Goal: Task Accomplishment & Management: Complete application form

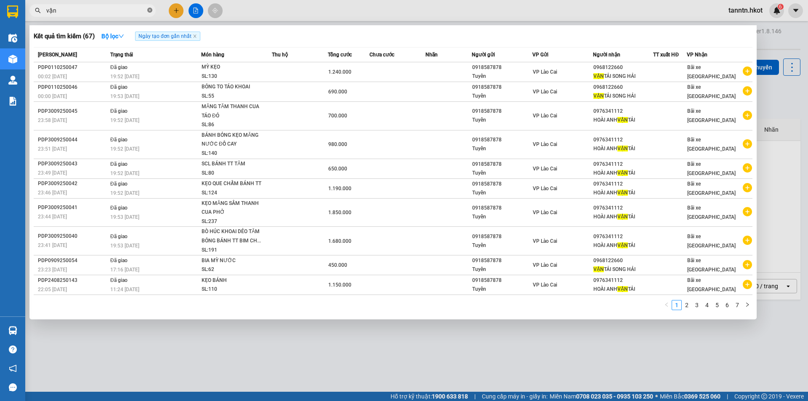
click at [150, 10] on icon "close-circle" at bounding box center [149, 10] width 5 height 5
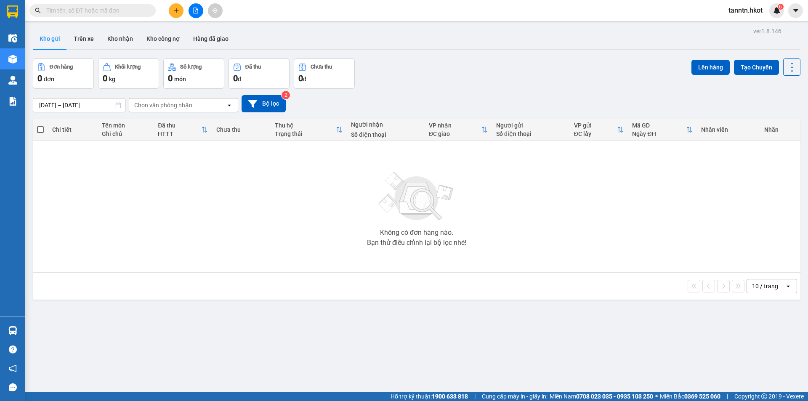
type input "t"
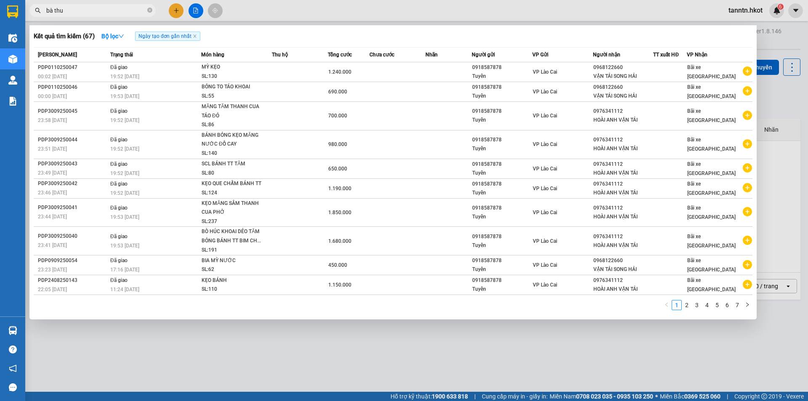
type input "bà [PERSON_NAME]"
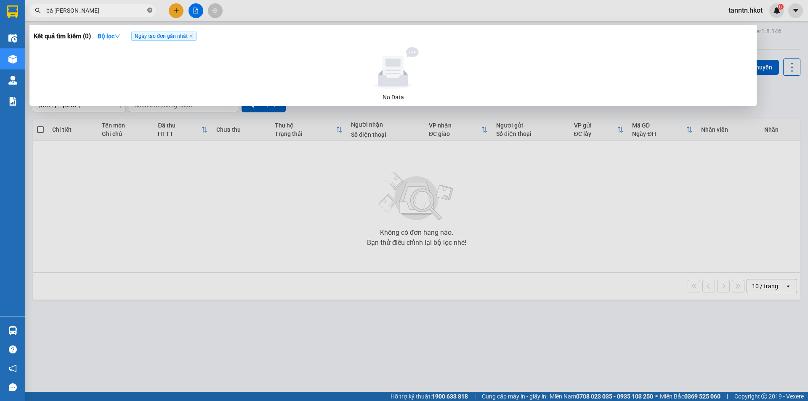
click at [150, 8] on icon "close-circle" at bounding box center [149, 10] width 5 height 5
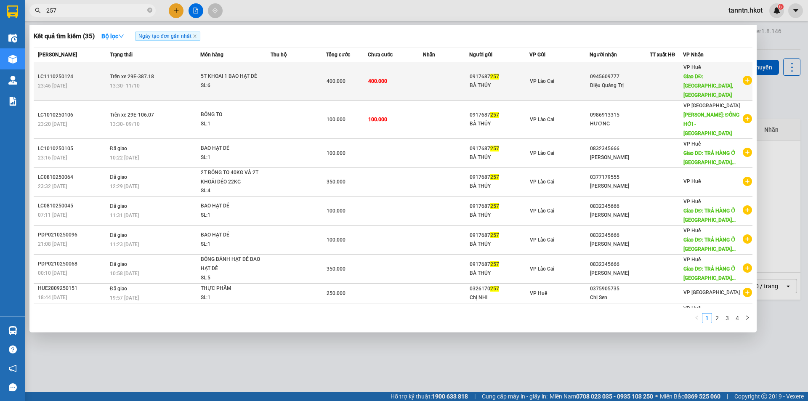
type input "257"
click at [295, 77] on td at bounding box center [299, 81] width 56 height 38
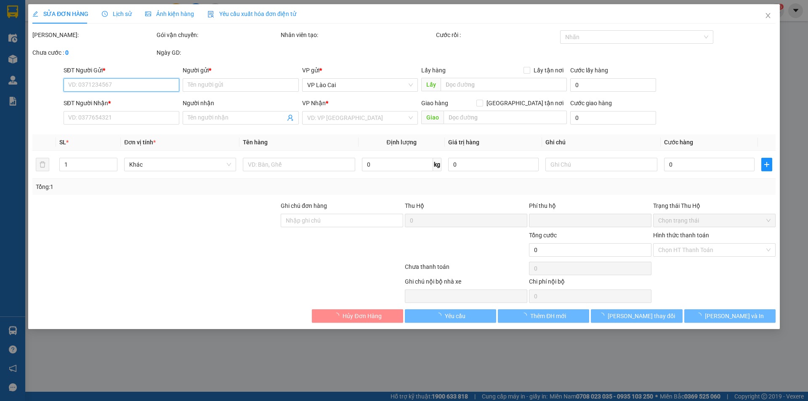
type input "0917687257"
type input "BÀ THỦY"
type input "0945609777"
type input "Diệu Quảng Trị"
type input "Cầu Trắng, [GEOGRAPHIC_DATA]"
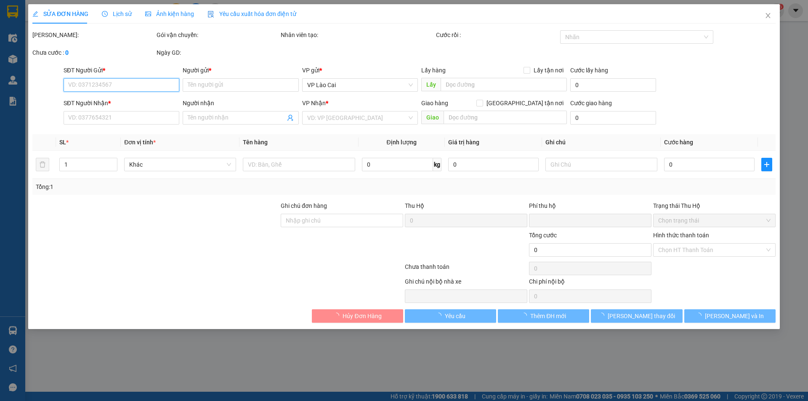
type input "0"
type input "400.000"
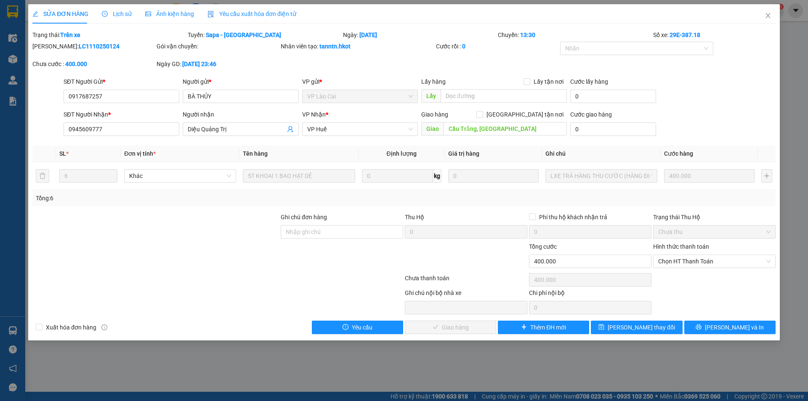
click at [383, 318] on div "Total Paid Fee 0 Total UnPaid Fee 400.000 Cash Collection Total Fee Trạng thái:…" at bounding box center [404, 182] width 744 height 304
click at [371, 331] on span "Yêu cầu" at bounding box center [362, 327] width 21 height 9
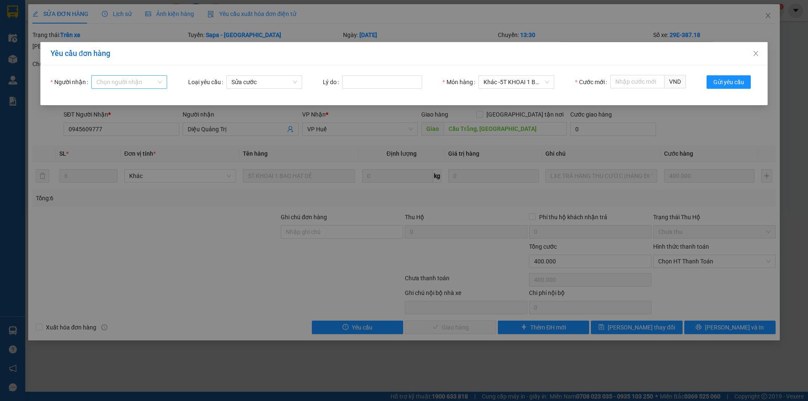
click at [126, 85] on input "Người nhận" at bounding box center [126, 82] width 60 height 13
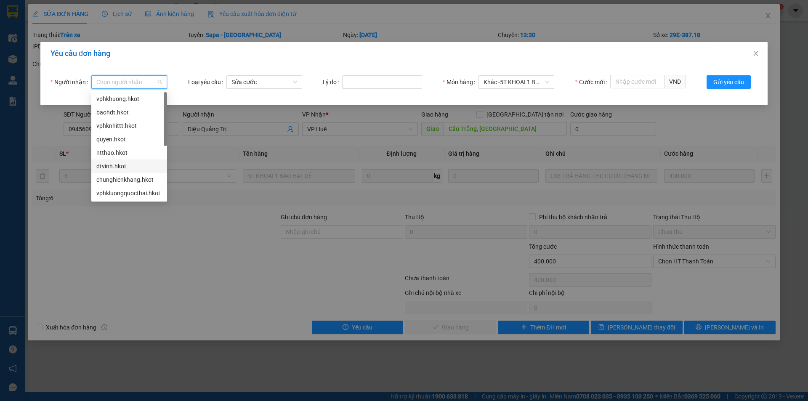
click at [129, 166] on div "dtvinh.hkot" at bounding box center [129, 166] width 66 height 9
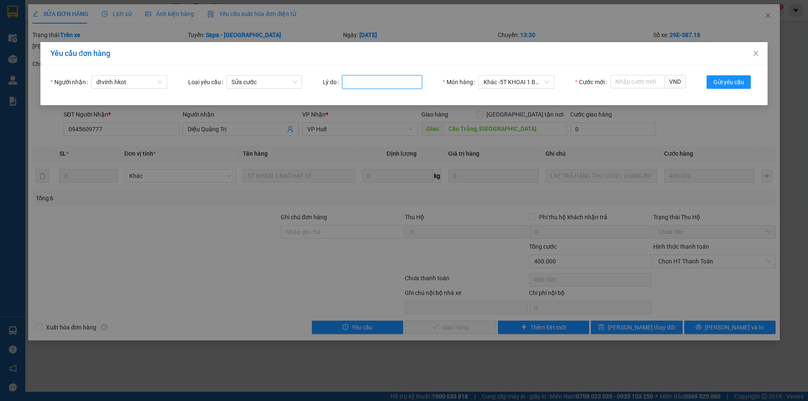
click at [365, 85] on input "Lý do" at bounding box center [382, 81] width 80 height 13
type input "sai đơn"
click at [633, 83] on input "Cước mới" at bounding box center [638, 81] width 54 height 13
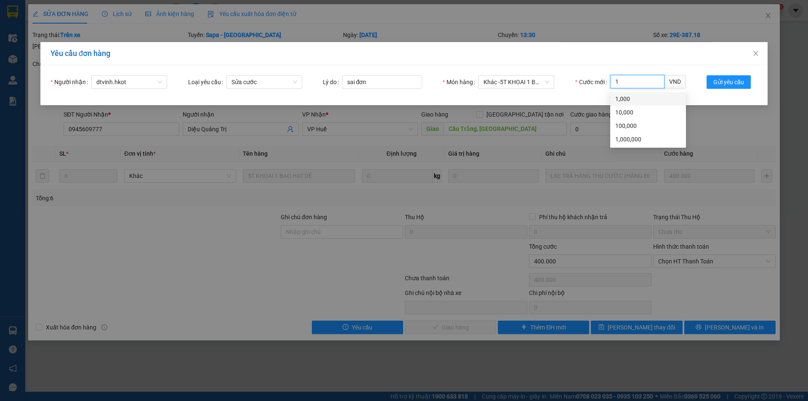
click at [636, 98] on div "1,000" at bounding box center [649, 98] width 66 height 9
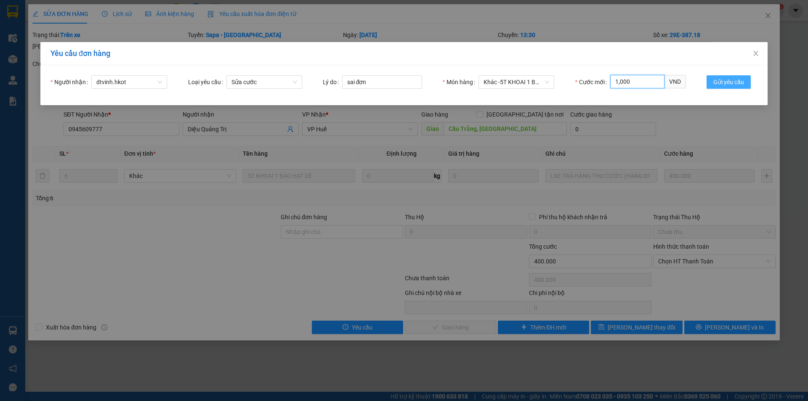
type input "1,000"
click at [728, 81] on span "Gửi yêu cầu" at bounding box center [729, 81] width 31 height 9
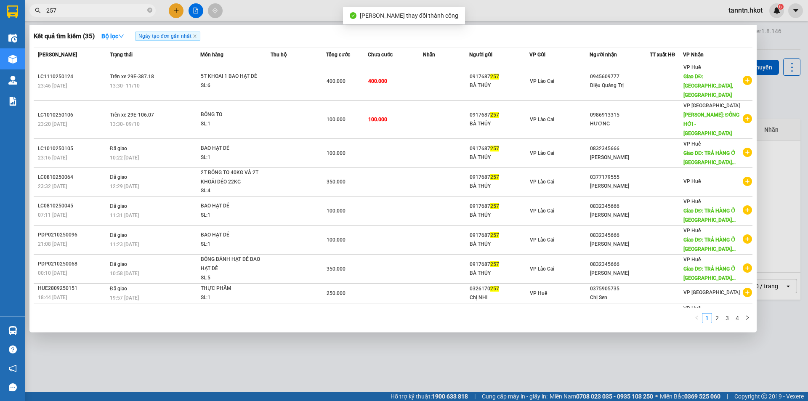
click at [109, 9] on input "257" at bounding box center [95, 10] width 99 height 9
click at [179, 10] on div at bounding box center [404, 200] width 808 height 401
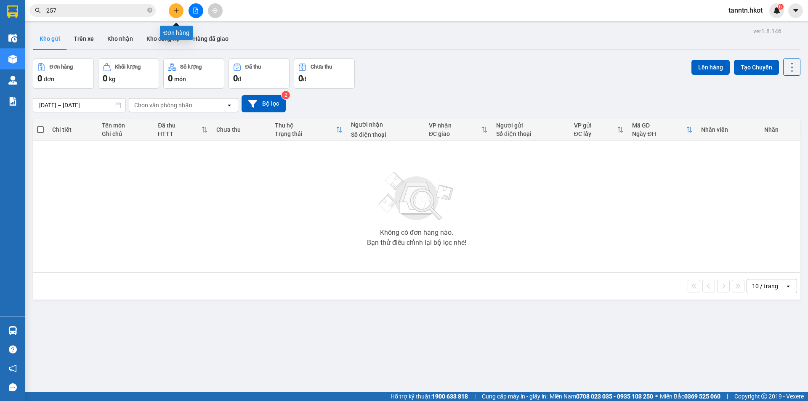
click at [177, 11] on icon "plus" at bounding box center [176, 11] width 6 height 6
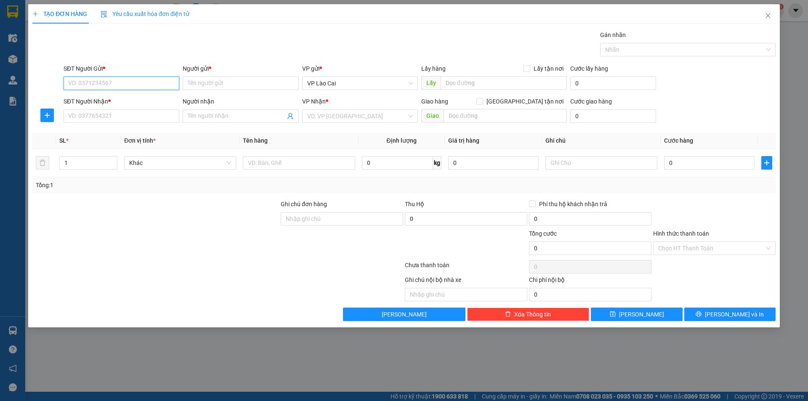
click at [164, 84] on input "SĐT Người Gửi *" at bounding box center [122, 83] width 116 height 13
click at [120, 98] on div "0917687257 - BÀ THỦY" at bounding box center [122, 100] width 106 height 9
type input "0917687257"
type input "BÀ THỦY"
type input "0917687257"
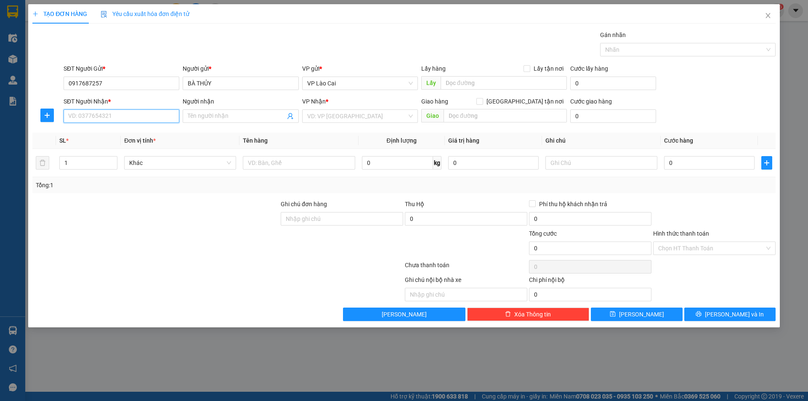
click at [136, 116] on input "SĐT Người Nhận *" at bounding box center [122, 115] width 116 height 13
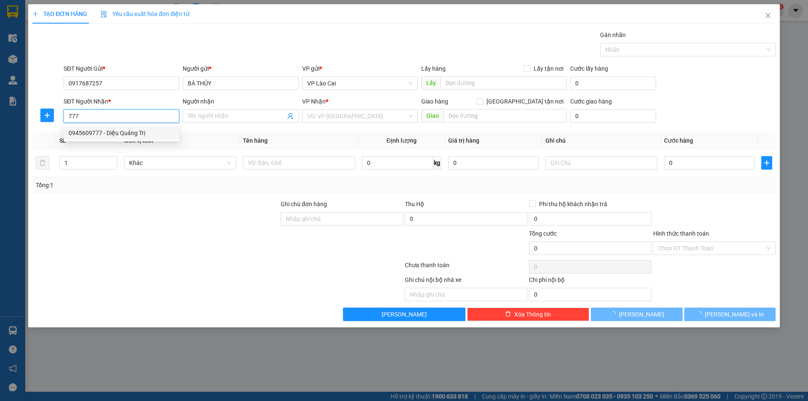
click at [139, 132] on div "0945609777 - Diệu Quảng Trị" at bounding box center [122, 132] width 106 height 9
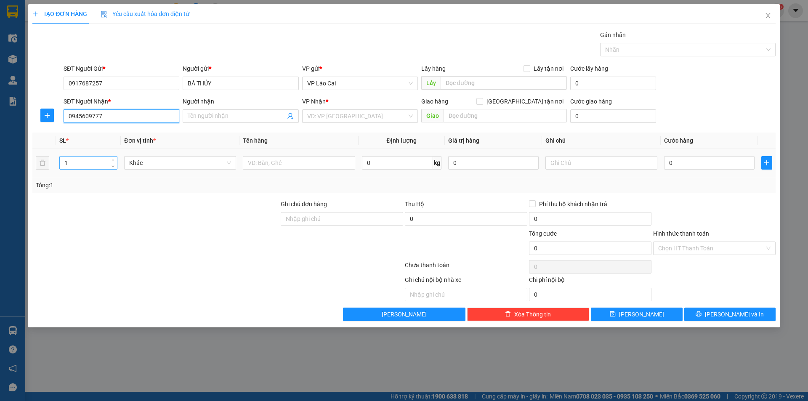
type input "0945609777"
type input "Diệu Quảng Trị"
type input "Cầu Trắng, [GEOGRAPHIC_DATA]"
click at [89, 161] on input "1" at bounding box center [88, 163] width 57 height 13
click at [113, 160] on icon "up" at bounding box center [113, 161] width 3 height 3
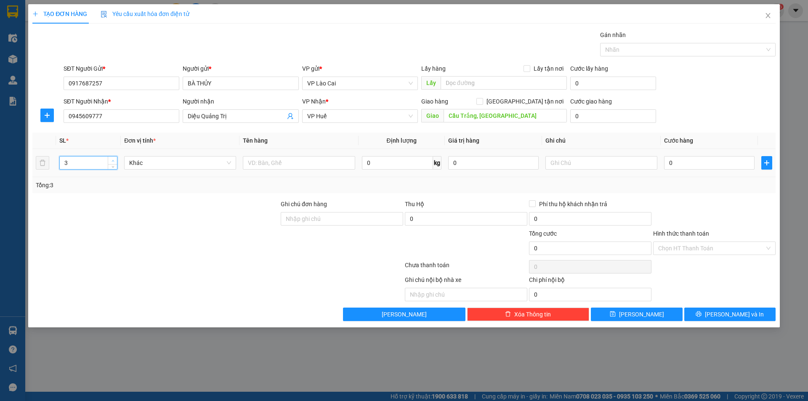
click at [113, 160] on icon "up" at bounding box center [113, 161] width 3 height 3
type input "5"
click at [113, 160] on icon "up" at bounding box center [113, 161] width 3 height 3
click at [286, 163] on input "text" at bounding box center [299, 162] width 112 height 13
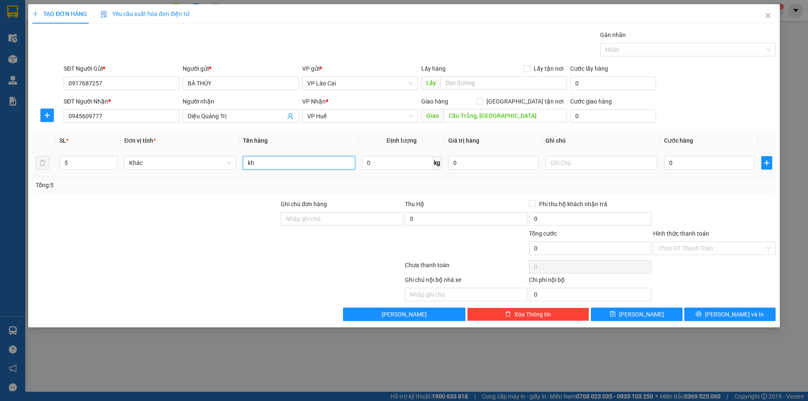
type input "k"
type input "KHOA DẺO"
click at [643, 165] on input "text" at bounding box center [602, 162] width 112 height 13
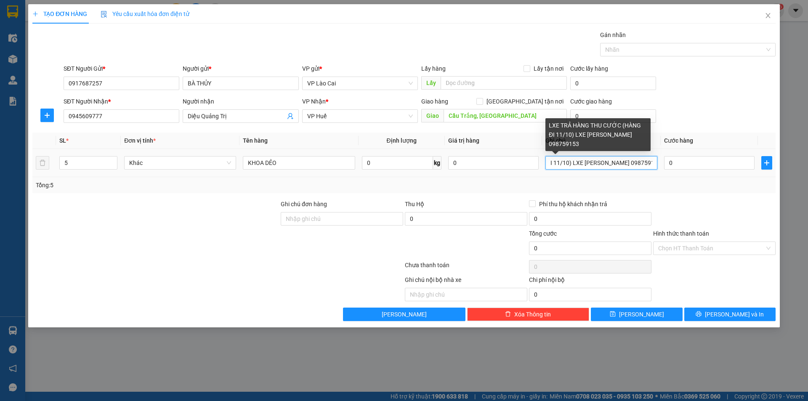
scroll to position [0, 101]
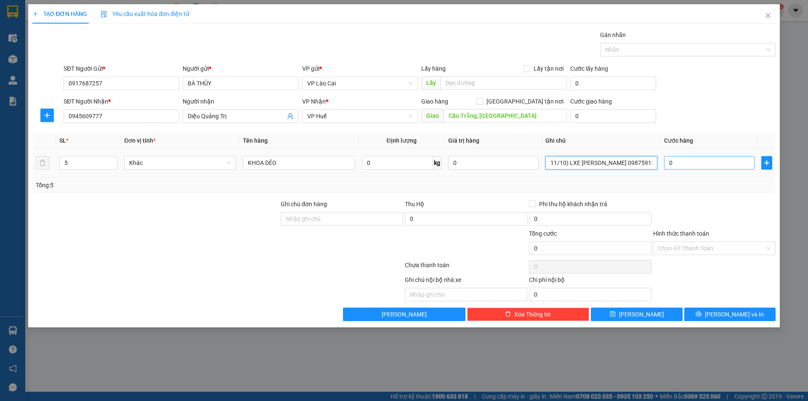
type input "LXE TRẢ HÀNG THU CƯỚC (HÀNG ĐI 11/10) LXE [PERSON_NAME] 0987591535"
click at [686, 157] on input "0" at bounding box center [709, 162] width 91 height 13
type input "2"
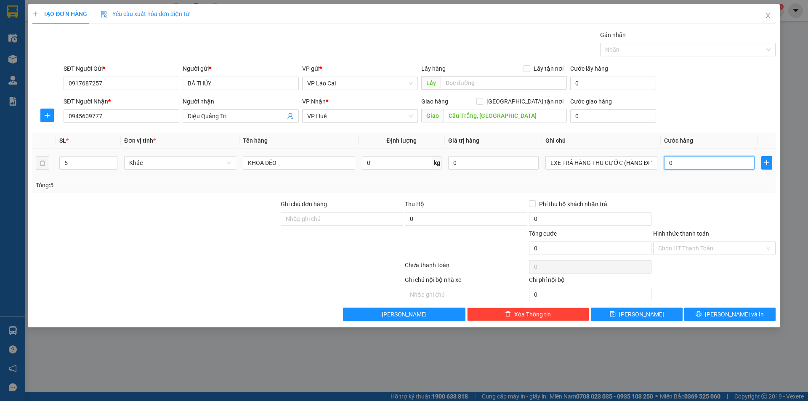
type input "2"
type input "25"
type input "250"
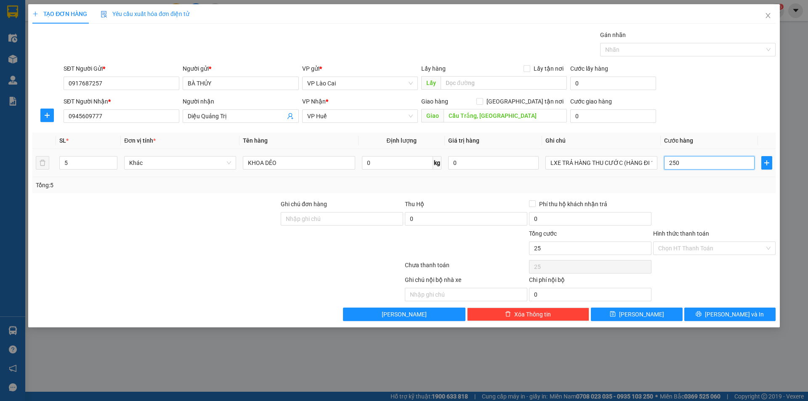
type input "250"
type input "2.500"
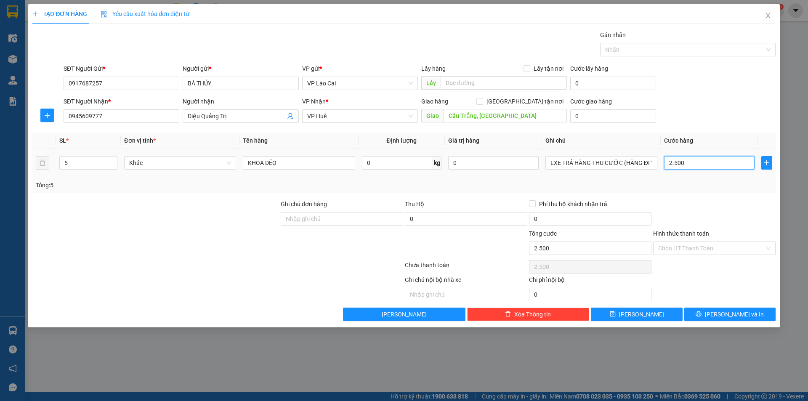
type input "25.000"
type input "250.000"
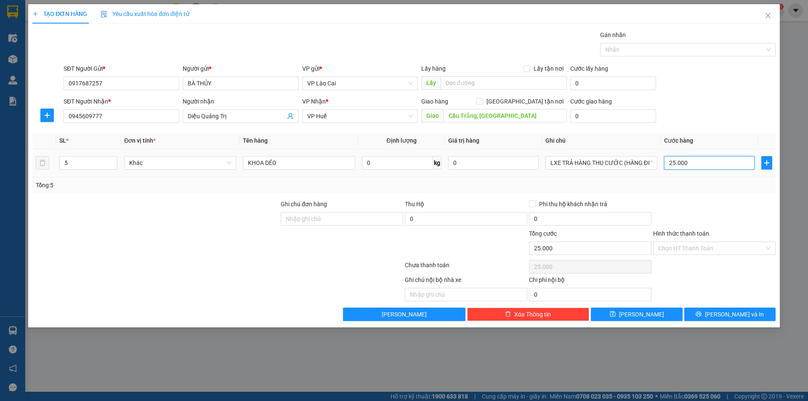
type input "250.000"
click at [702, 313] on icon "printer" at bounding box center [699, 314] width 6 height 6
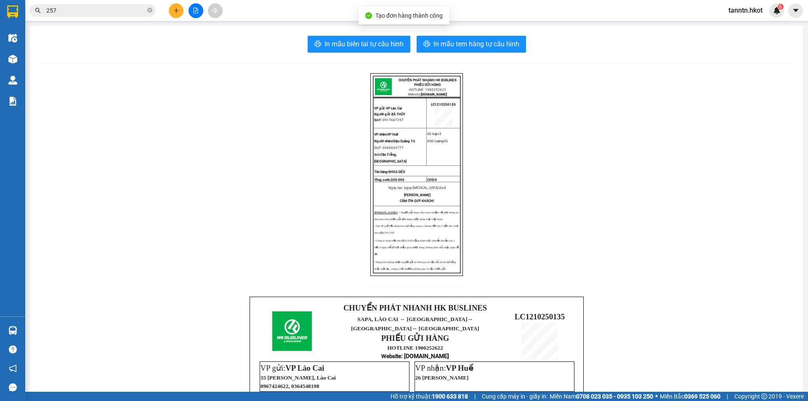
scroll to position [227, 0]
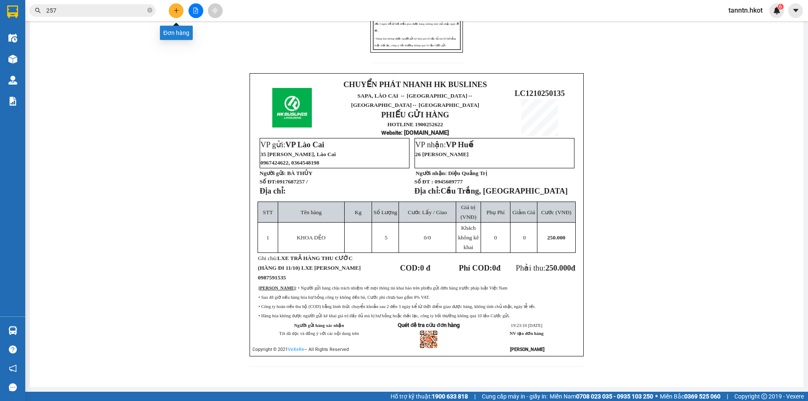
click at [172, 7] on button at bounding box center [176, 10] width 15 height 15
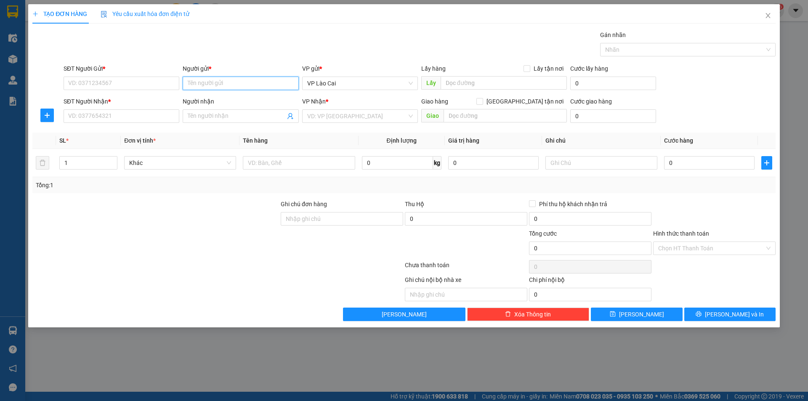
click at [247, 85] on input "Người gửi *" at bounding box center [241, 83] width 116 height 13
click at [165, 83] on input "SĐT Người Gửi *" at bounding box center [122, 83] width 116 height 13
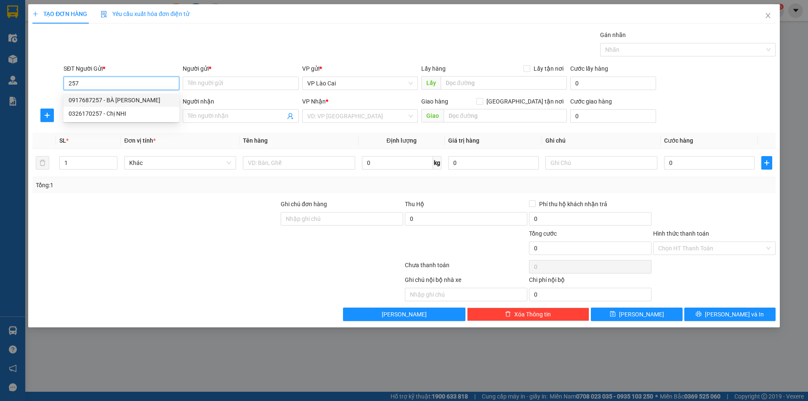
click at [131, 99] on div "0917687257 - BÀ THỦY" at bounding box center [122, 100] width 106 height 9
type input "0917687257"
type input "BÀ THỦY"
type input "0917687257"
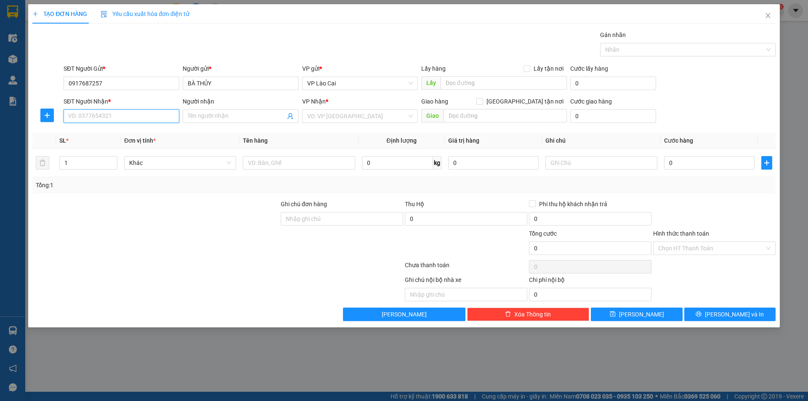
click at [136, 118] on input "SĐT Người Nhận *" at bounding box center [122, 115] width 116 height 13
click at [135, 133] on div "0832345666 - LÊ HÀ" at bounding box center [122, 132] width 106 height 9
type input "0832345666"
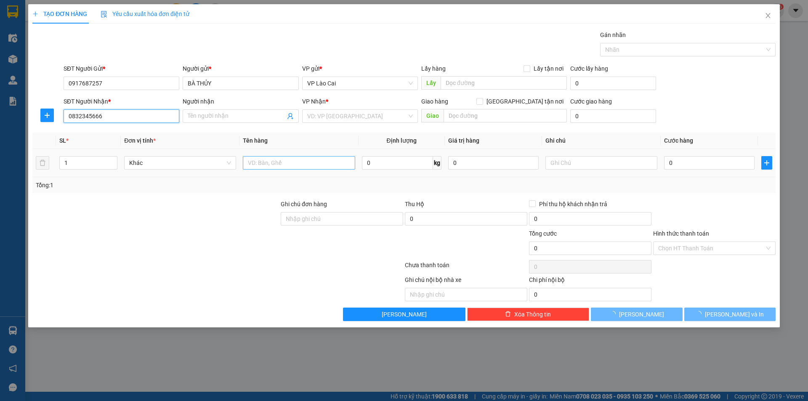
type input "[PERSON_NAME]"
type input "TRẢ HÀNG Ở ĐỒNG HỚI QUẢNG BÌNH"
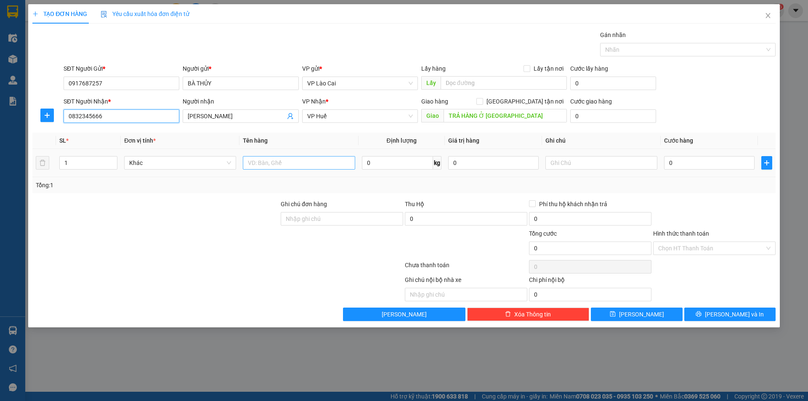
type input "0832345666"
click at [269, 161] on input "text" at bounding box center [299, 162] width 112 height 13
type input "b"
type input "BAO HẠT DẺ"
click at [556, 162] on input "text" at bounding box center [602, 162] width 112 height 13
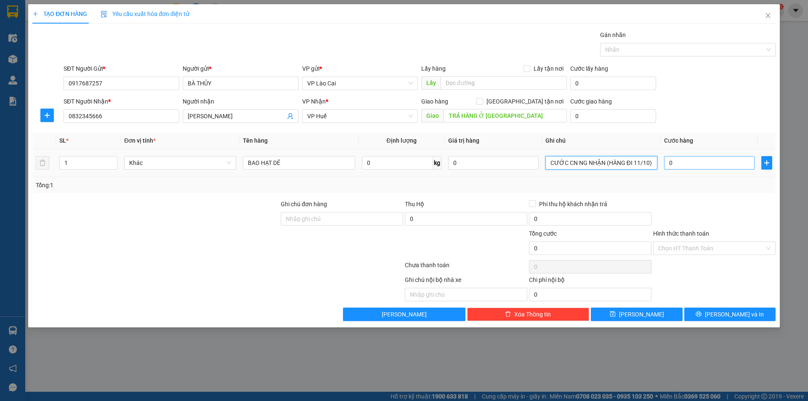
type input "CƯỚC CN NG NHẬN (HÀNG ĐI 11/10)"
click at [680, 160] on input "0" at bounding box center [709, 162] width 91 height 13
type input "1"
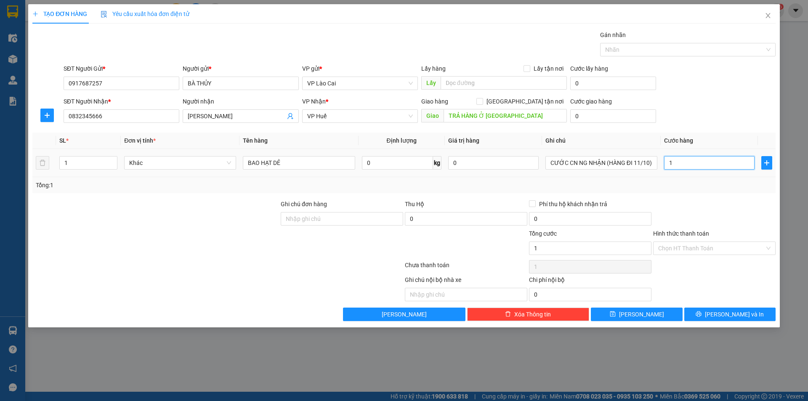
type input "10"
type input "100"
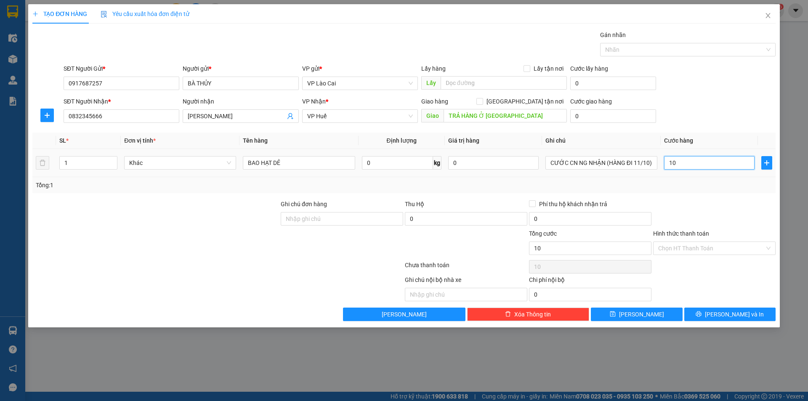
type input "100"
type input "1.000"
type input "10.000"
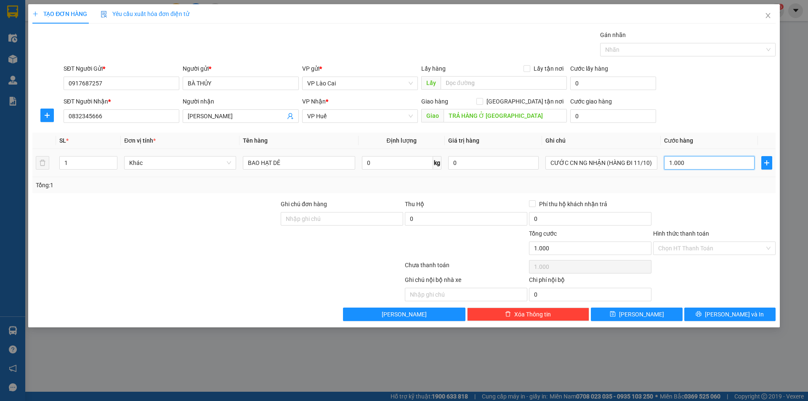
type input "10.000"
type input "100.000"
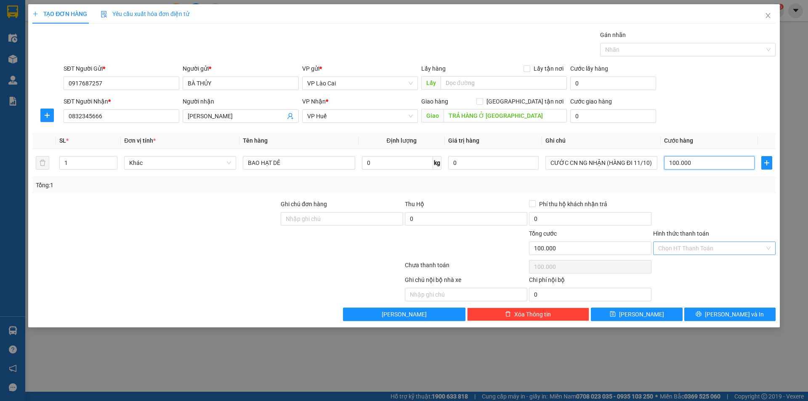
type input "100.000"
click at [693, 243] on input "Hình thức thanh toán" at bounding box center [712, 248] width 107 height 13
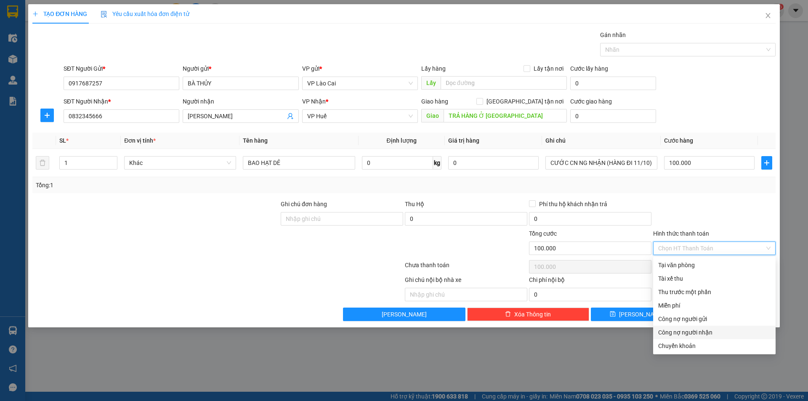
click at [714, 334] on div "Công nợ người nhận" at bounding box center [715, 332] width 112 height 9
type input "0"
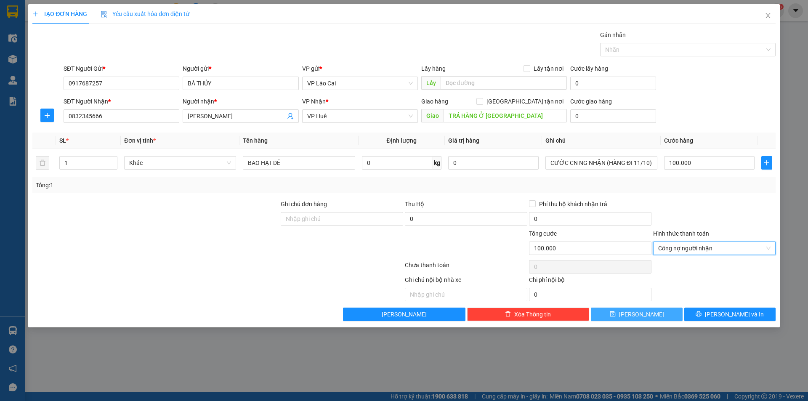
click at [643, 314] on span "Lưu" at bounding box center [641, 314] width 45 height 9
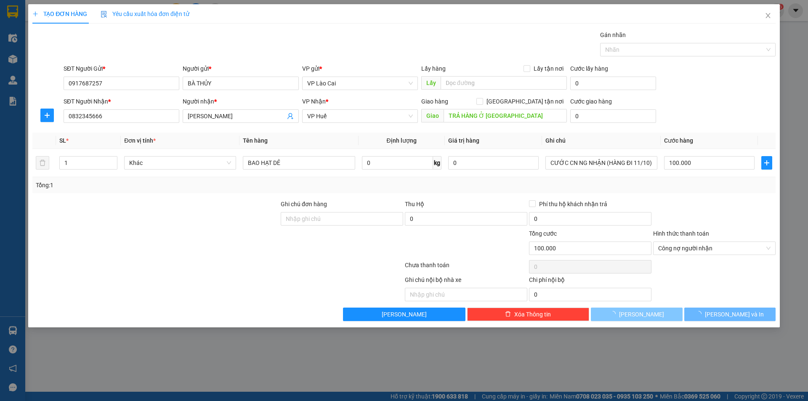
type input "0"
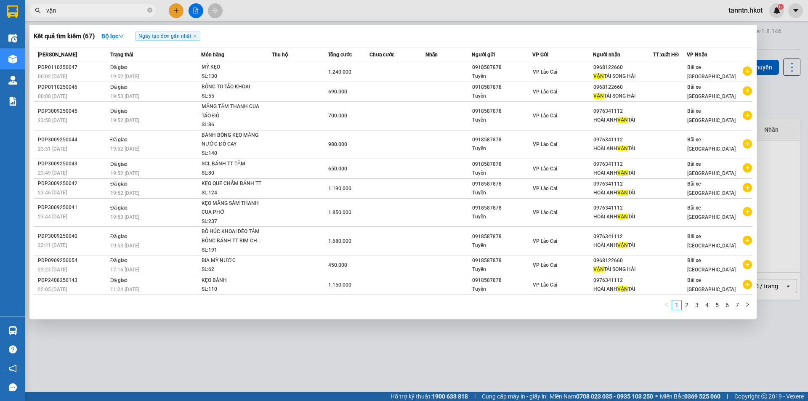
drag, startPoint x: 126, startPoint y: 12, endPoint x: 43, endPoint y: 11, distance: 83.4
click at [39, 12] on div "vận" at bounding box center [82, 10] width 164 height 13
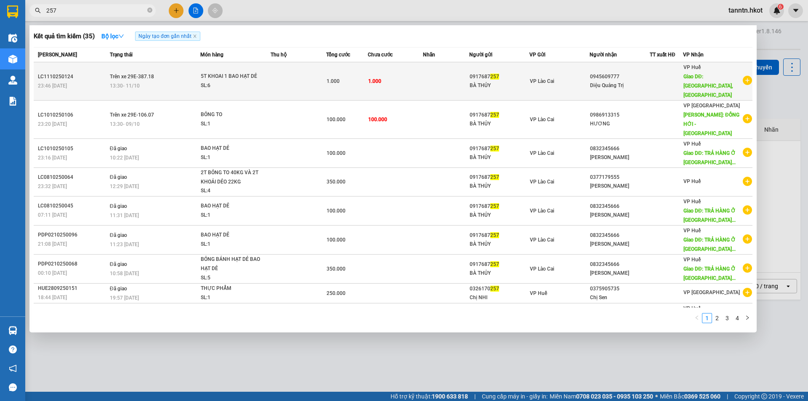
type input "257"
click at [392, 79] on td "1.000" at bounding box center [396, 81] width 56 height 38
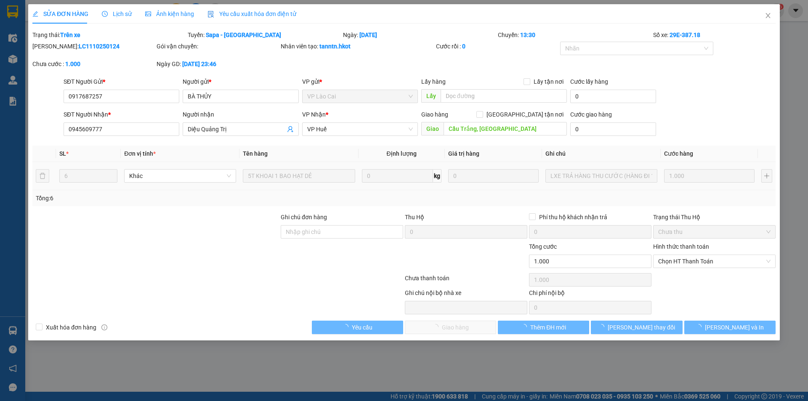
type input "0917687257"
type input "BÀ THỦY"
type input "0945609777"
type input "Diệu Quảng Trị"
type input "Cầu Trắng, [GEOGRAPHIC_DATA]"
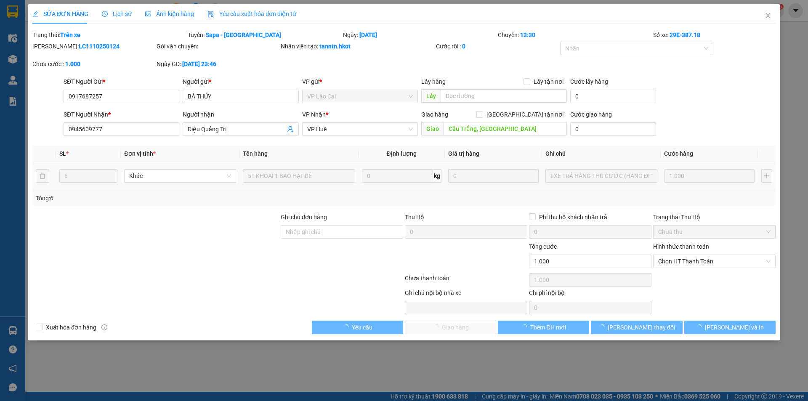
type input "0"
type input "1.000"
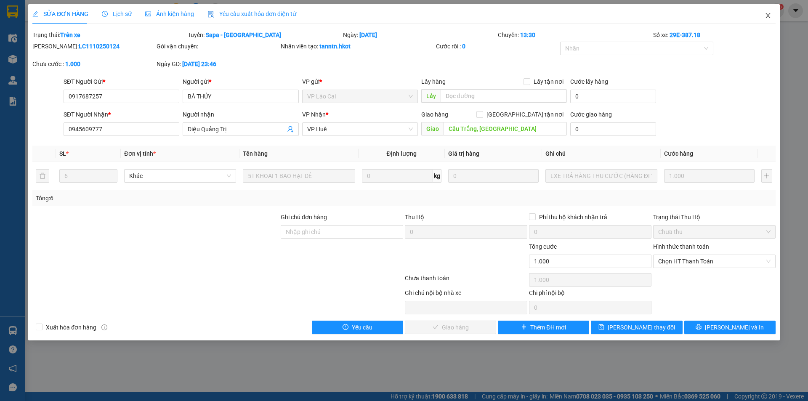
click at [771, 15] on icon "close" at bounding box center [768, 15] width 7 height 7
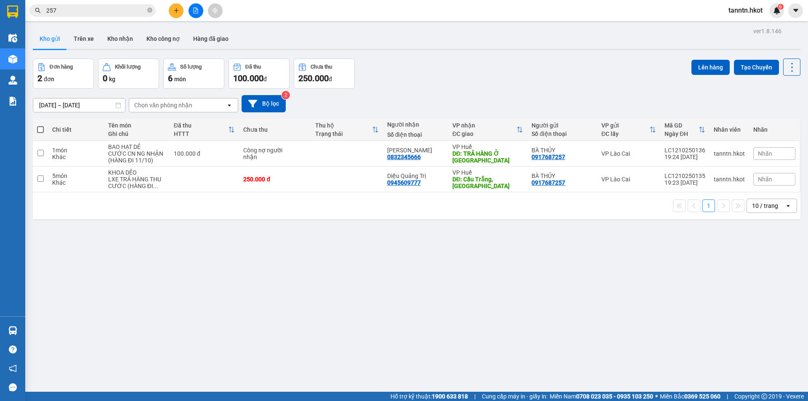
click at [41, 124] on th at bounding box center [40, 130] width 15 height 22
click at [37, 130] on th at bounding box center [40, 130] width 15 height 22
click at [37, 129] on span at bounding box center [40, 129] width 7 height 7
click at [40, 125] on input "checkbox" at bounding box center [40, 125] width 0 height 0
checkbox input "true"
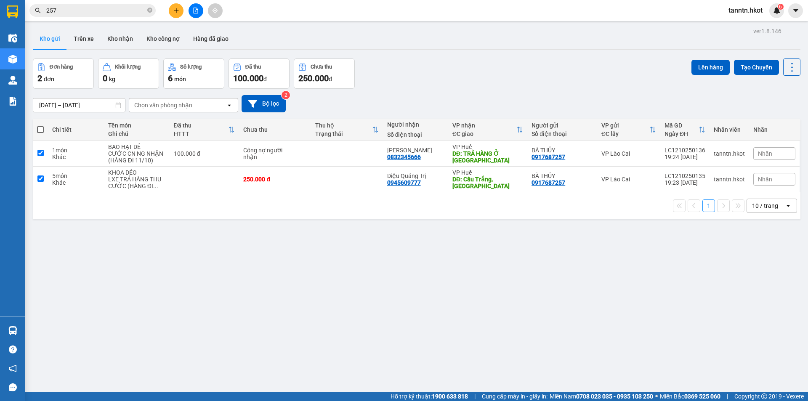
checkbox input "true"
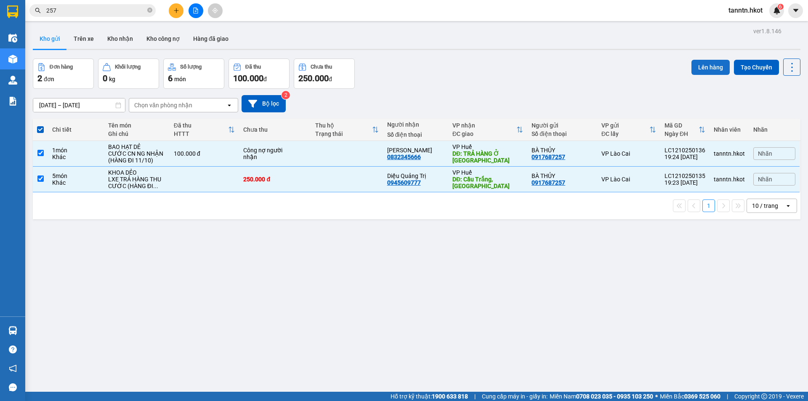
click at [699, 65] on button "Lên hàng" at bounding box center [711, 67] width 38 height 15
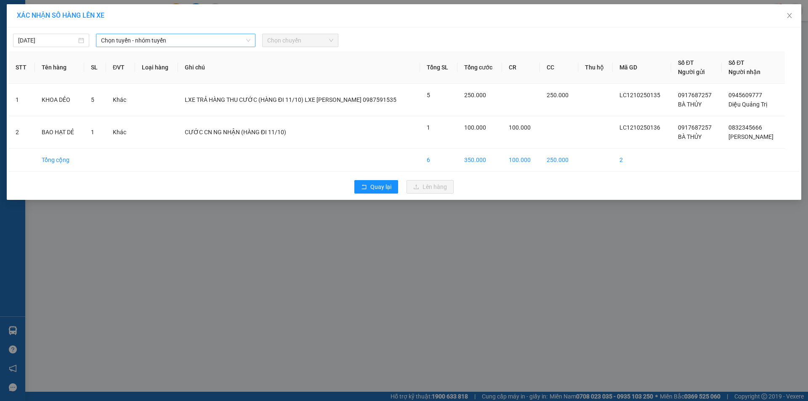
click at [180, 37] on span "Chọn tuyến - nhóm tuyến" at bounding box center [175, 40] width 149 height 13
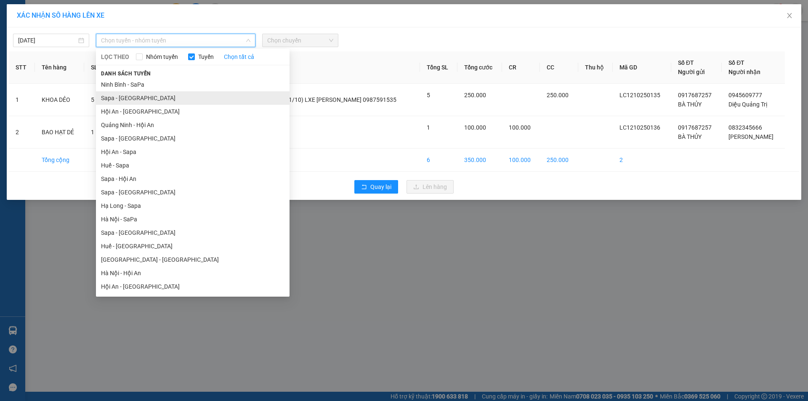
click at [124, 99] on li "Sapa - [GEOGRAPHIC_DATA]" at bounding box center [193, 97] width 194 height 13
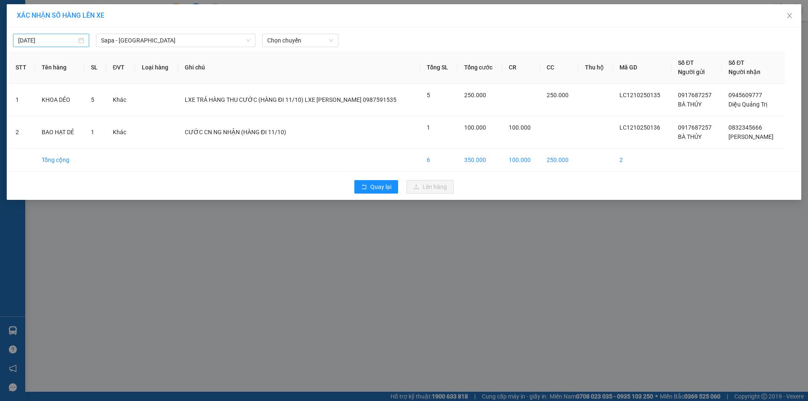
click at [83, 39] on div "[DATE]" at bounding box center [51, 40] width 66 height 9
click at [116, 103] on div "11" at bounding box center [117, 102] width 10 height 10
type input "[DATE]"
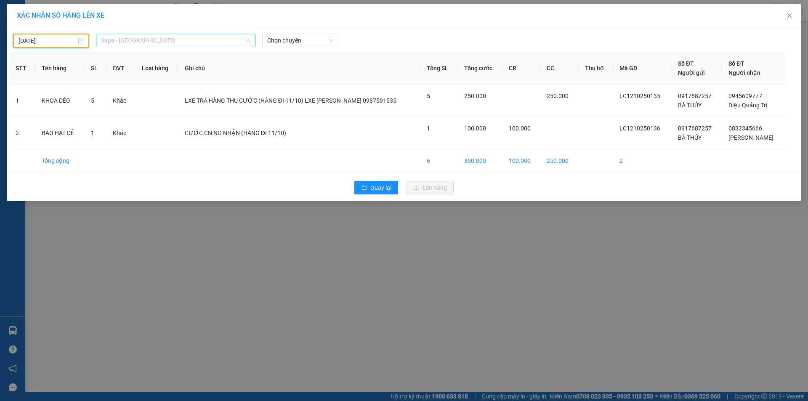
click at [164, 40] on span "Sapa - [GEOGRAPHIC_DATA]" at bounding box center [175, 40] width 149 height 13
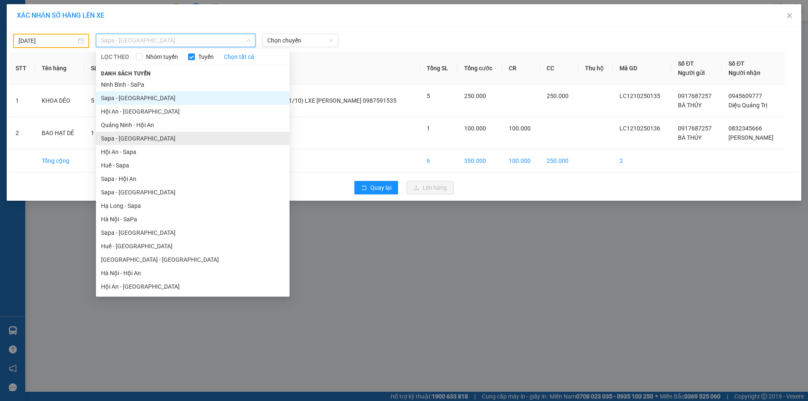
click at [163, 138] on li "Sapa - [GEOGRAPHIC_DATA]" at bounding box center [193, 138] width 194 height 13
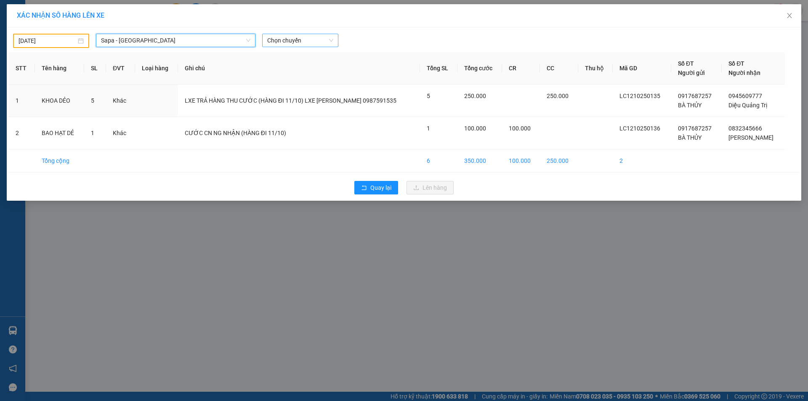
click at [297, 37] on span "Chọn chuyến" at bounding box center [300, 40] width 66 height 13
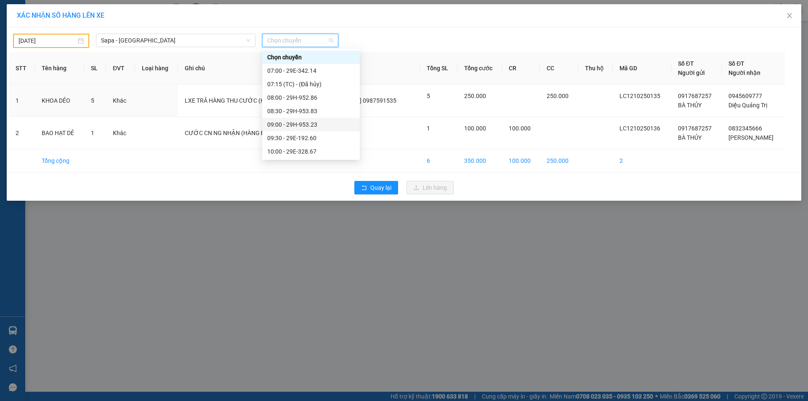
scroll to position [126, 0]
click at [304, 96] on div "13:30 - 29E-387.18" at bounding box center [311, 92] width 88 height 9
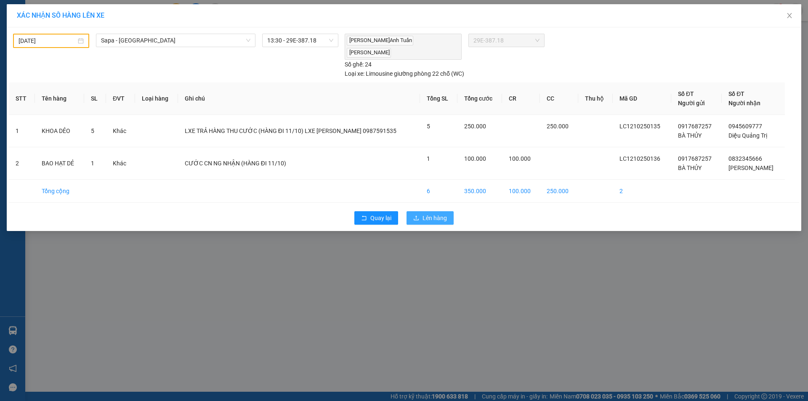
click at [432, 213] on span "Lên hàng" at bounding box center [435, 217] width 24 height 9
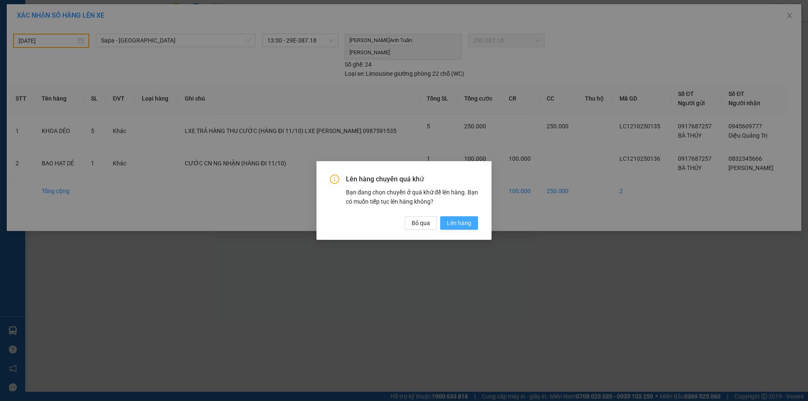
click at [464, 222] on span "Lên hàng" at bounding box center [459, 223] width 24 height 9
